Goal: Information Seeking & Learning: Compare options

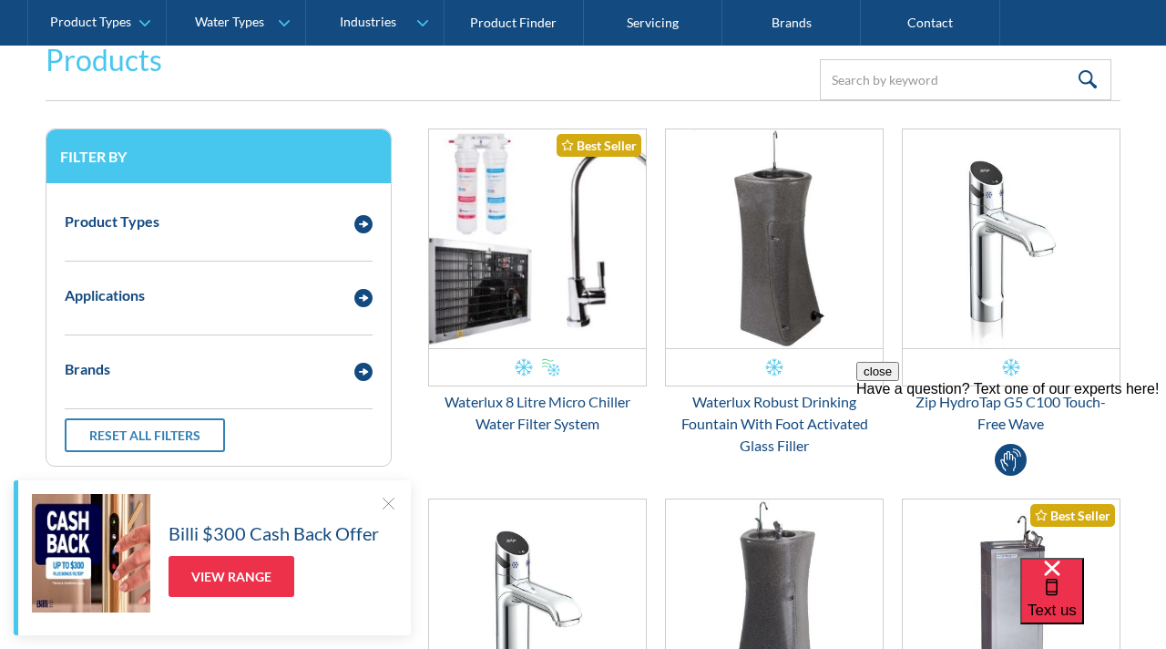
scroll to position [427, 0]
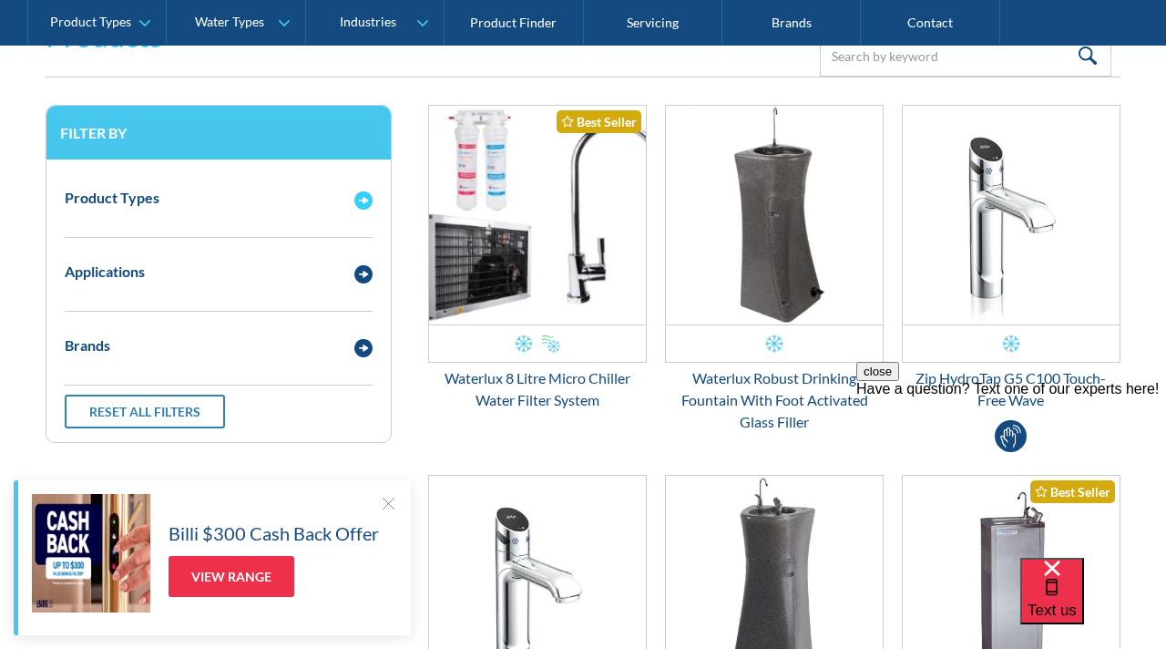
click at [349, 194] on div "Email Form 3" at bounding box center [363, 198] width 36 height 23
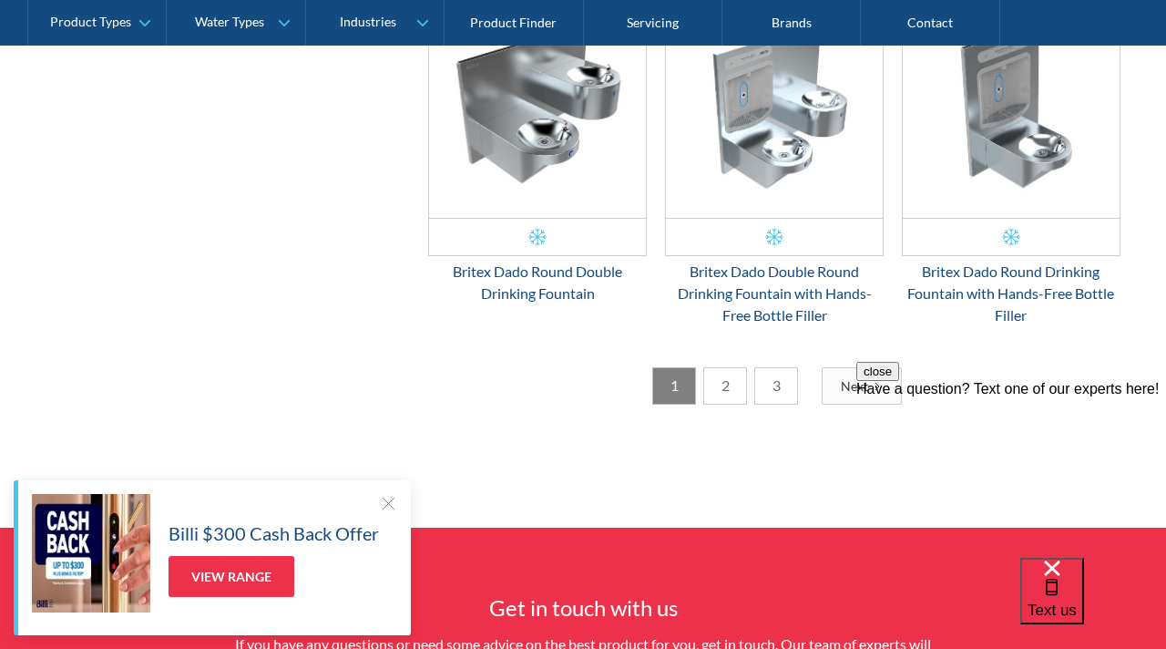
scroll to position [2960, 0]
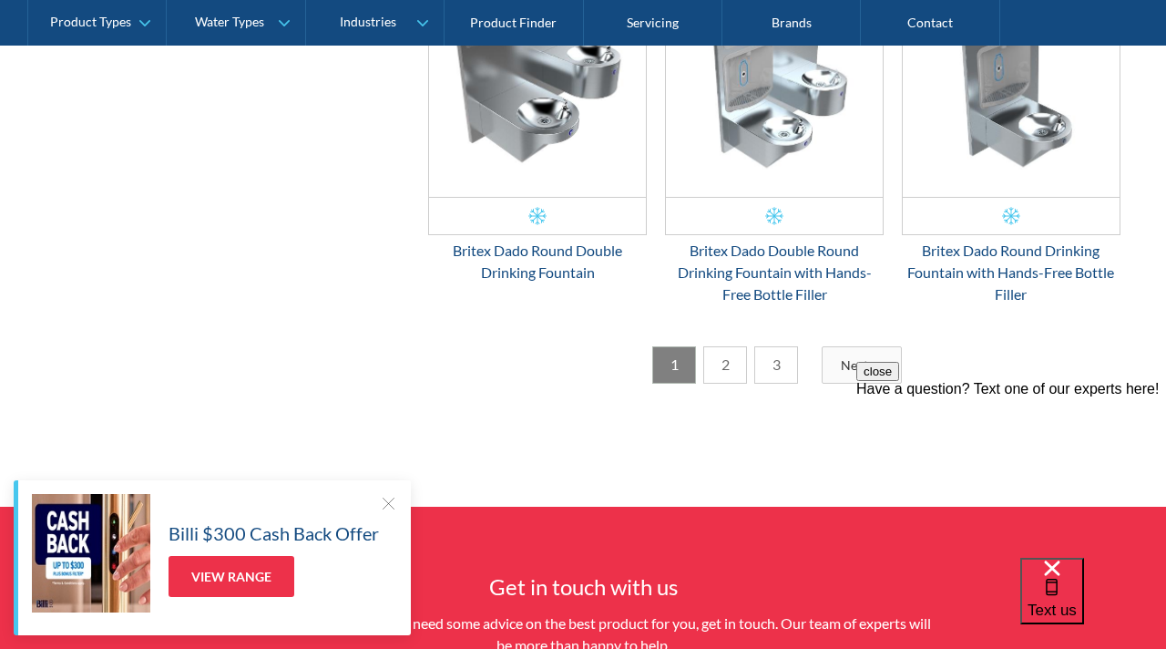
click at [714, 356] on link "2" at bounding box center [725, 364] width 44 height 37
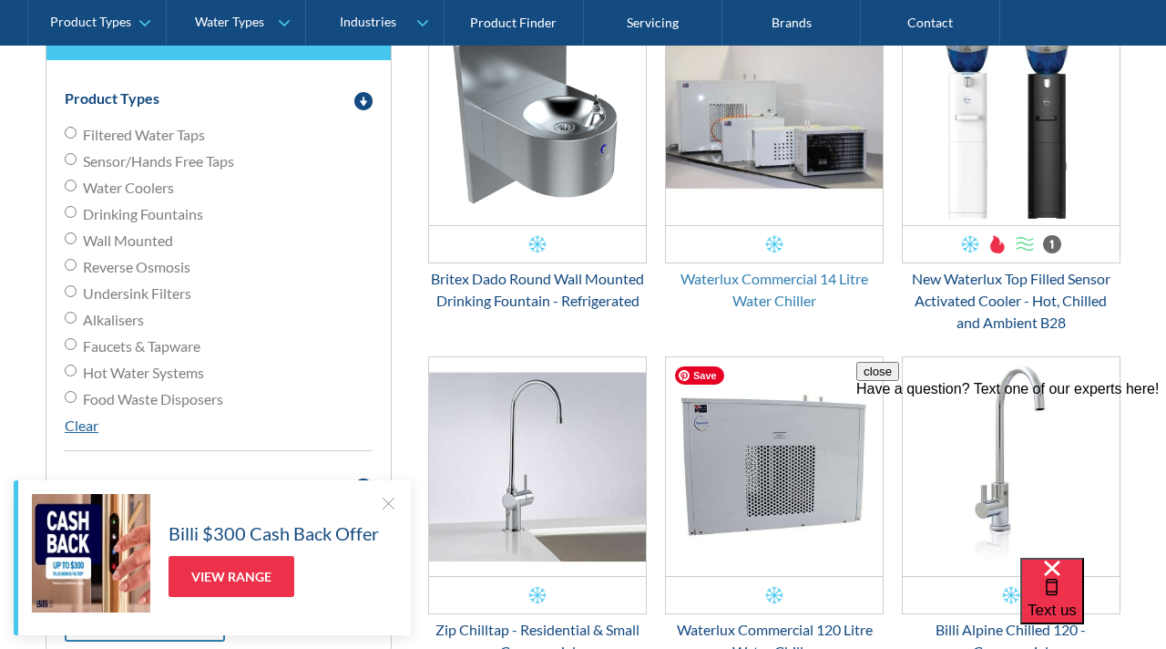
scroll to position [522, 0]
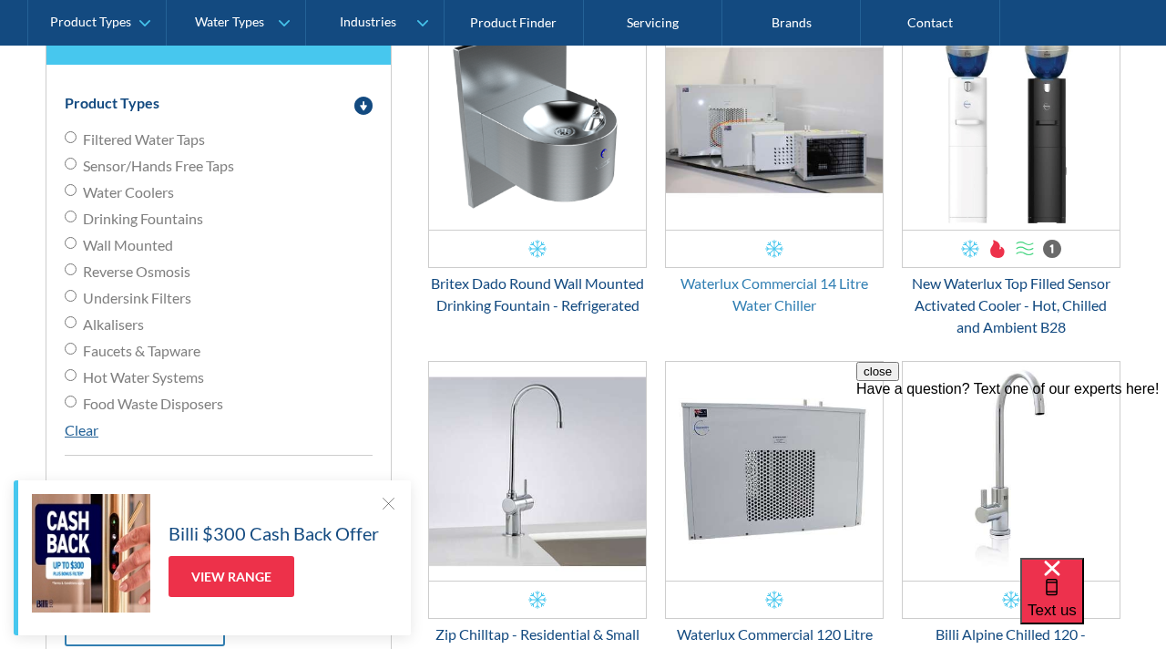
click at [756, 281] on div "Waterlux Commercial 14 Litre Water Chiller" at bounding box center [774, 294] width 219 height 44
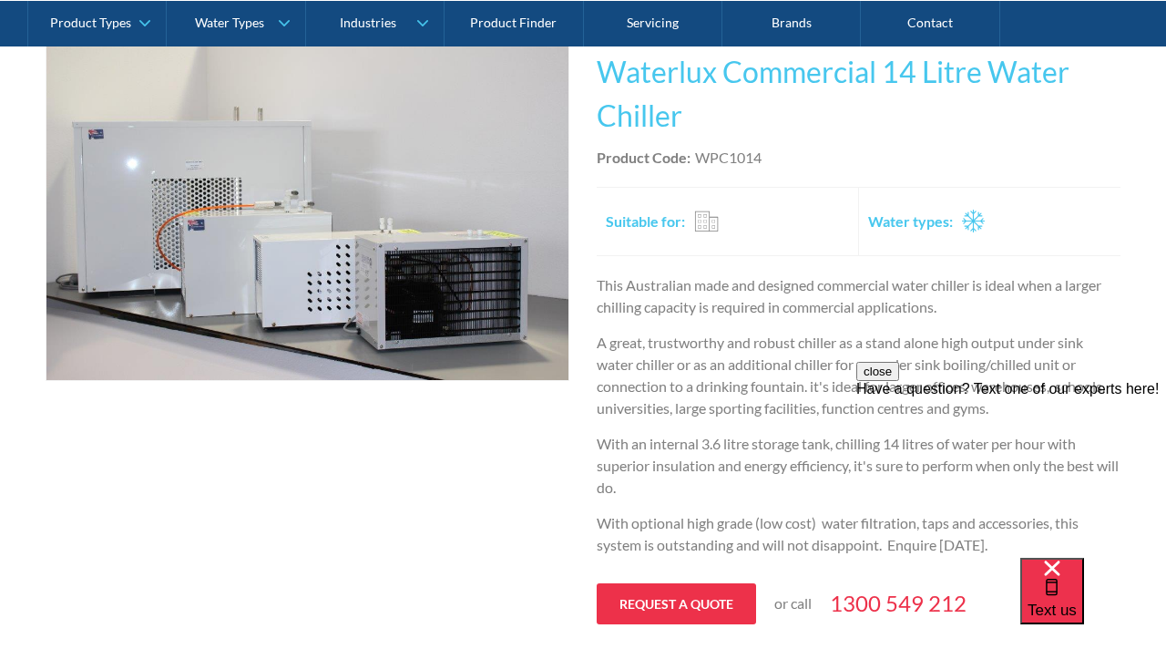
scroll to position [381, 0]
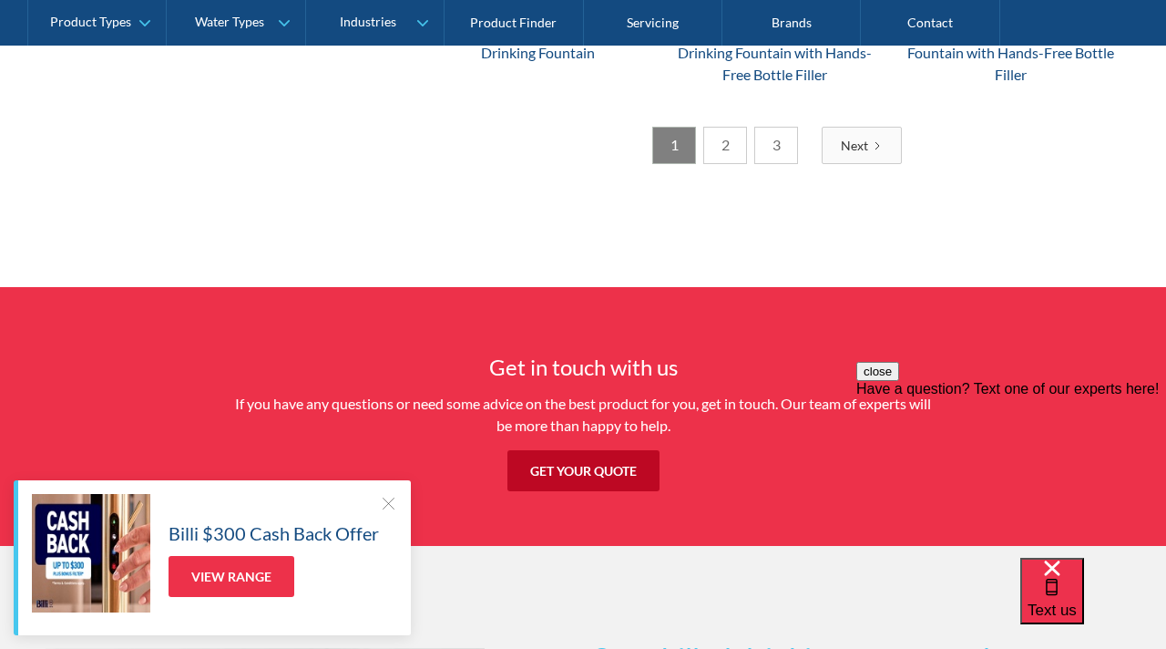
click at [717, 149] on link "2" at bounding box center [725, 145] width 44 height 37
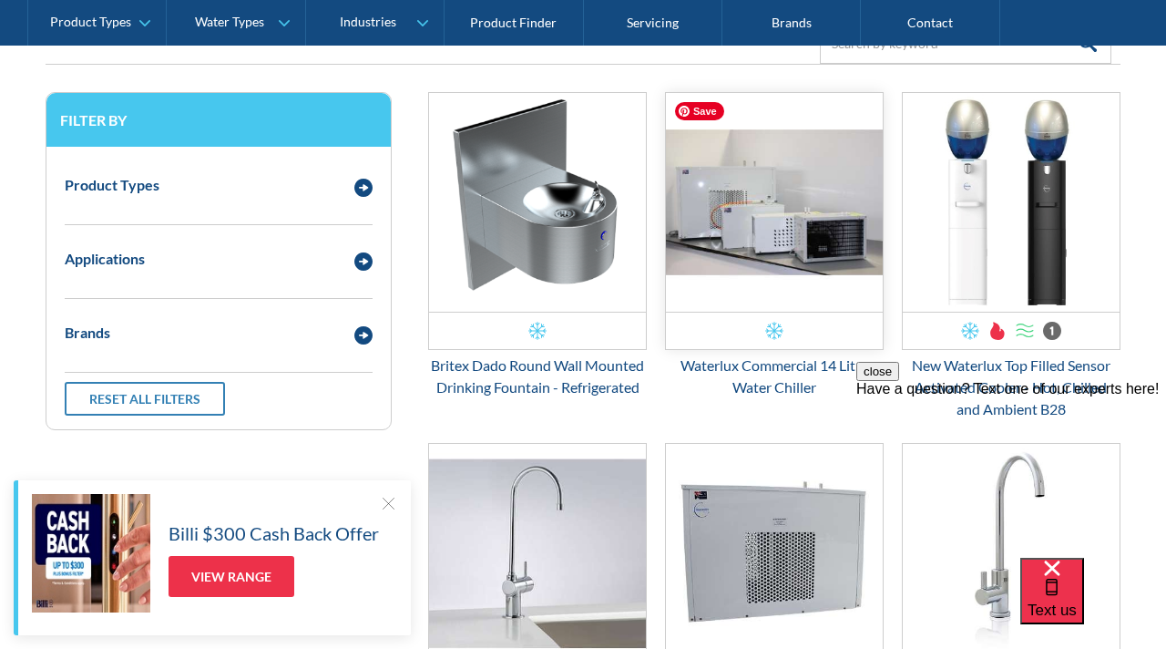
scroll to position [444, 0]
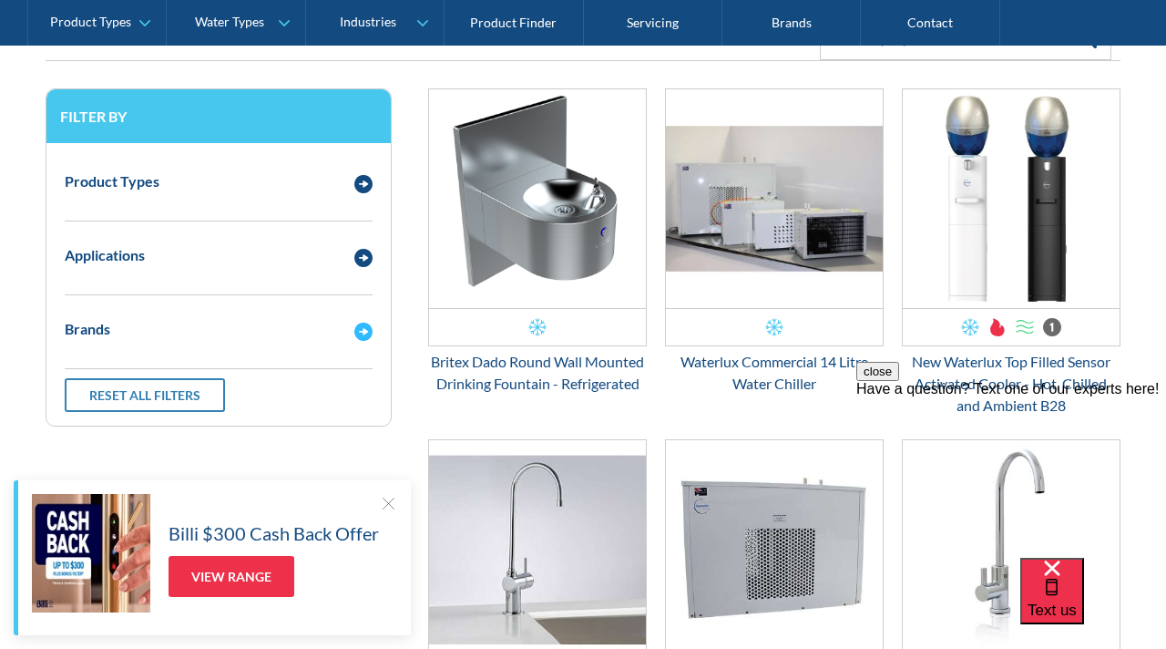
click at [191, 305] on div "Brands" at bounding box center [219, 329] width 326 height 50
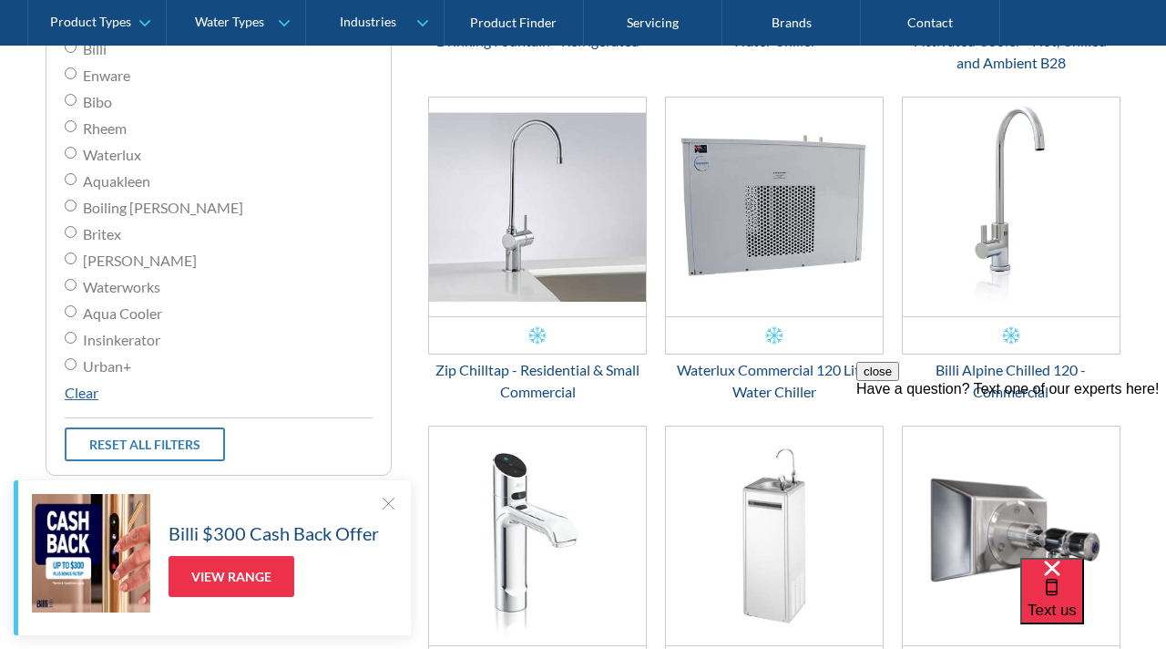
scroll to position [808, 0]
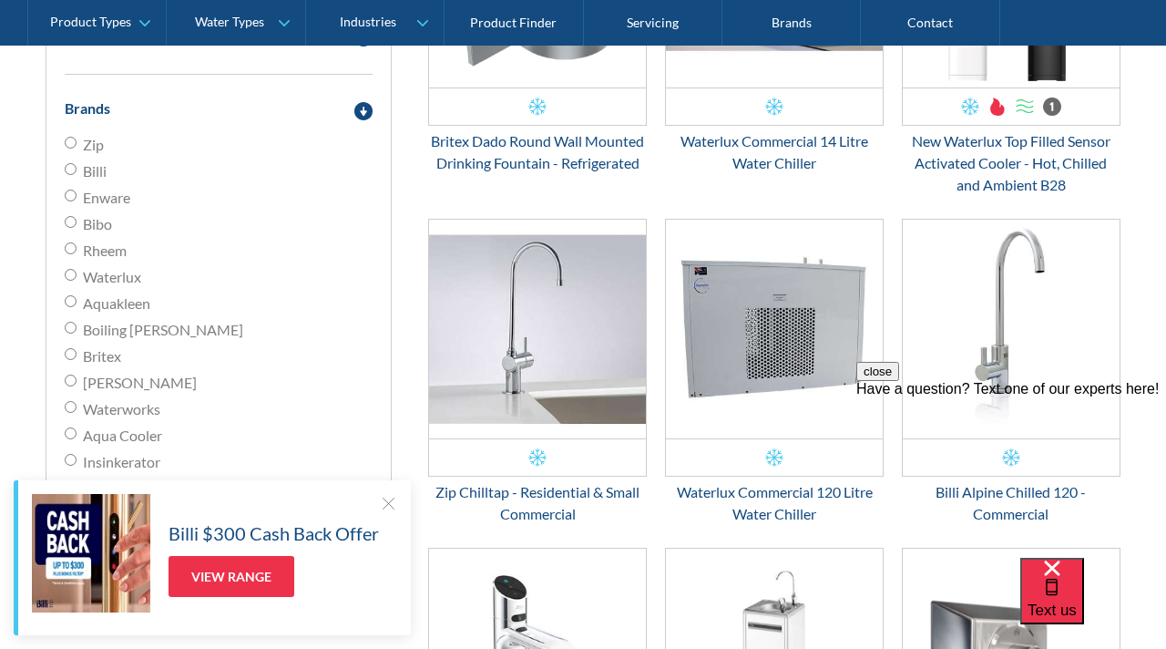
click at [124, 270] on span "Waterlux" at bounding box center [112, 277] width 58 height 22
click at [77, 270] on input "Waterlux" at bounding box center [71, 275] width 12 height 12
radio input "true"
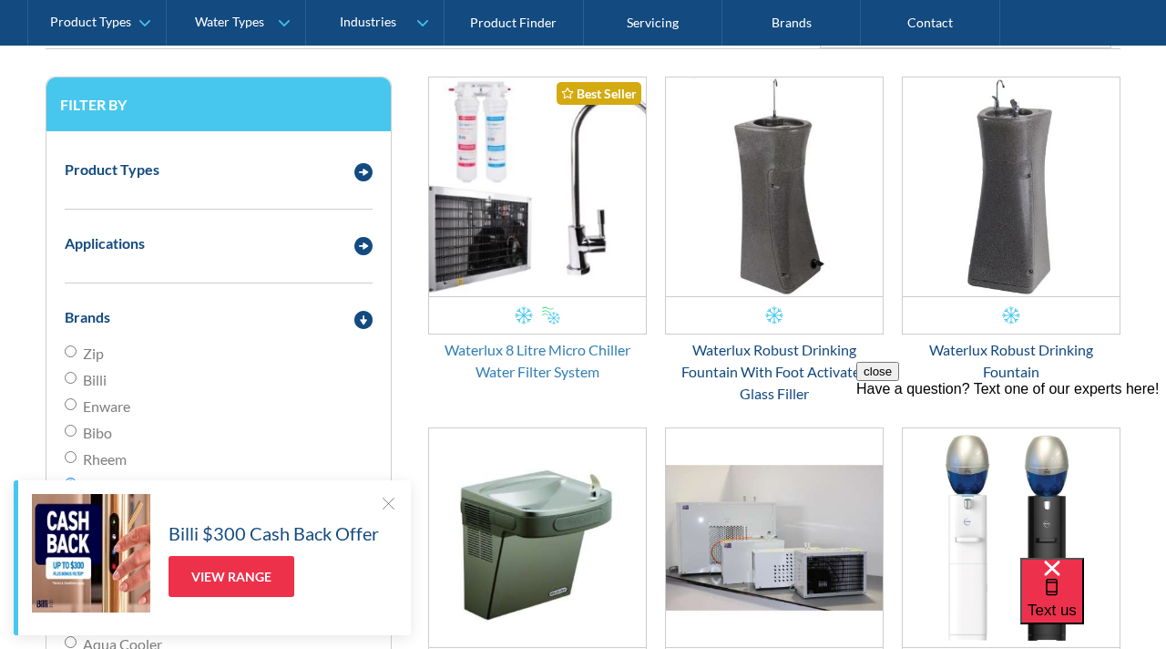
scroll to position [450, 0]
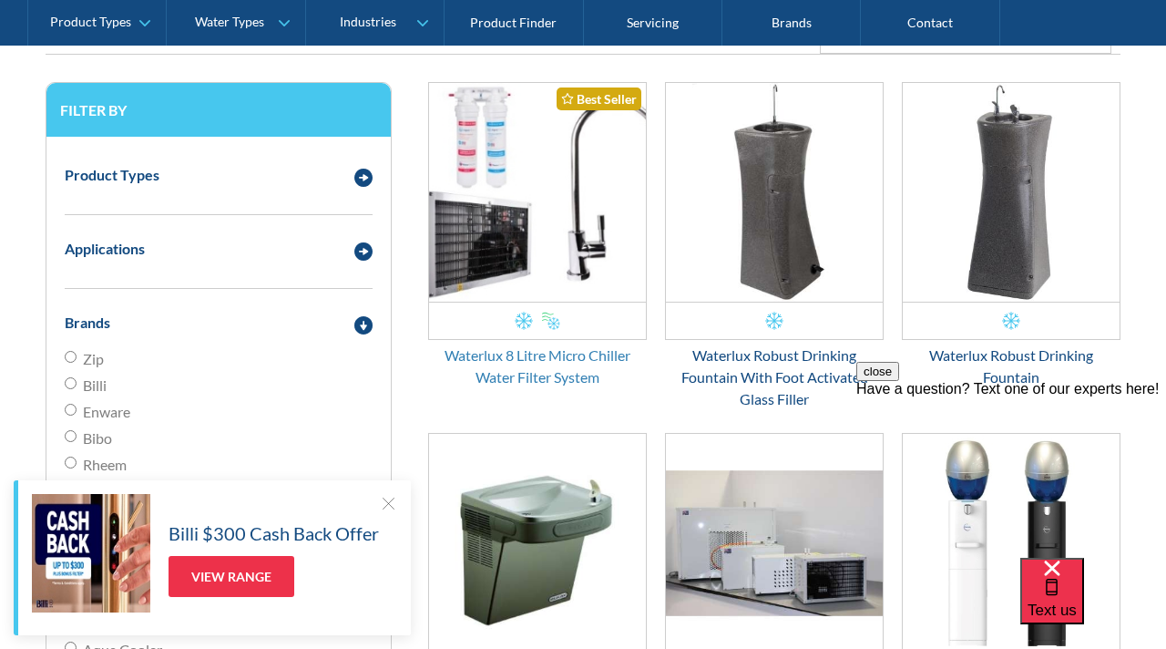
click at [585, 367] on div "Waterlux 8 Litre Micro Chiller Water Filter System" at bounding box center [537, 366] width 219 height 44
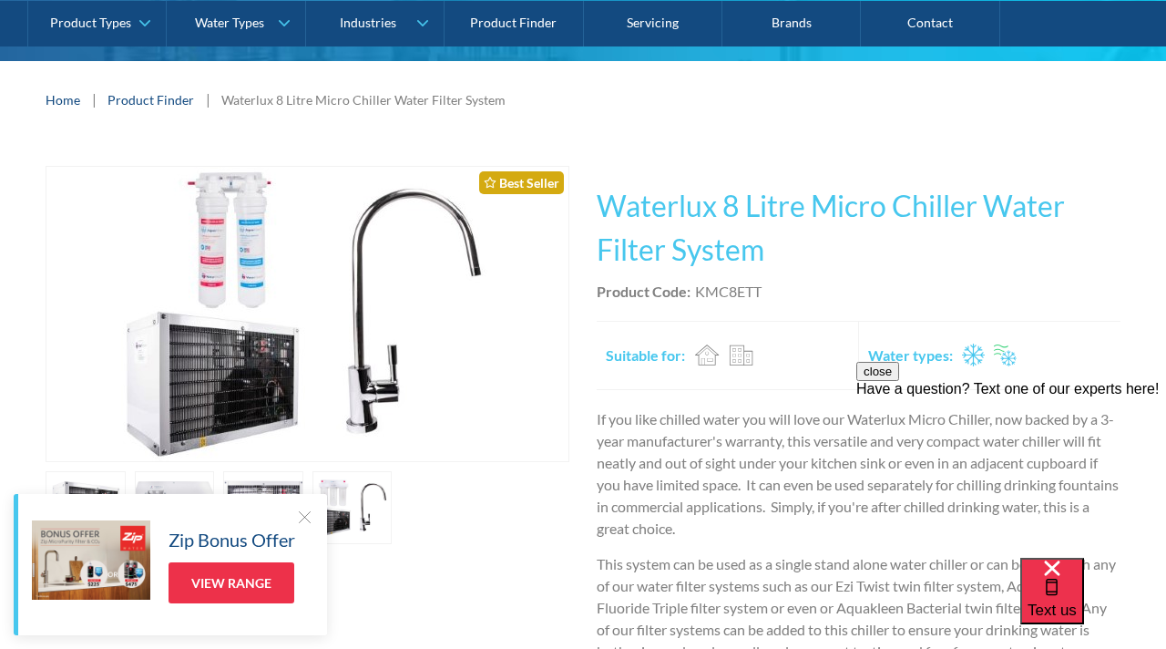
scroll to position [246, 0]
